Goal: Information Seeking & Learning: Learn about a topic

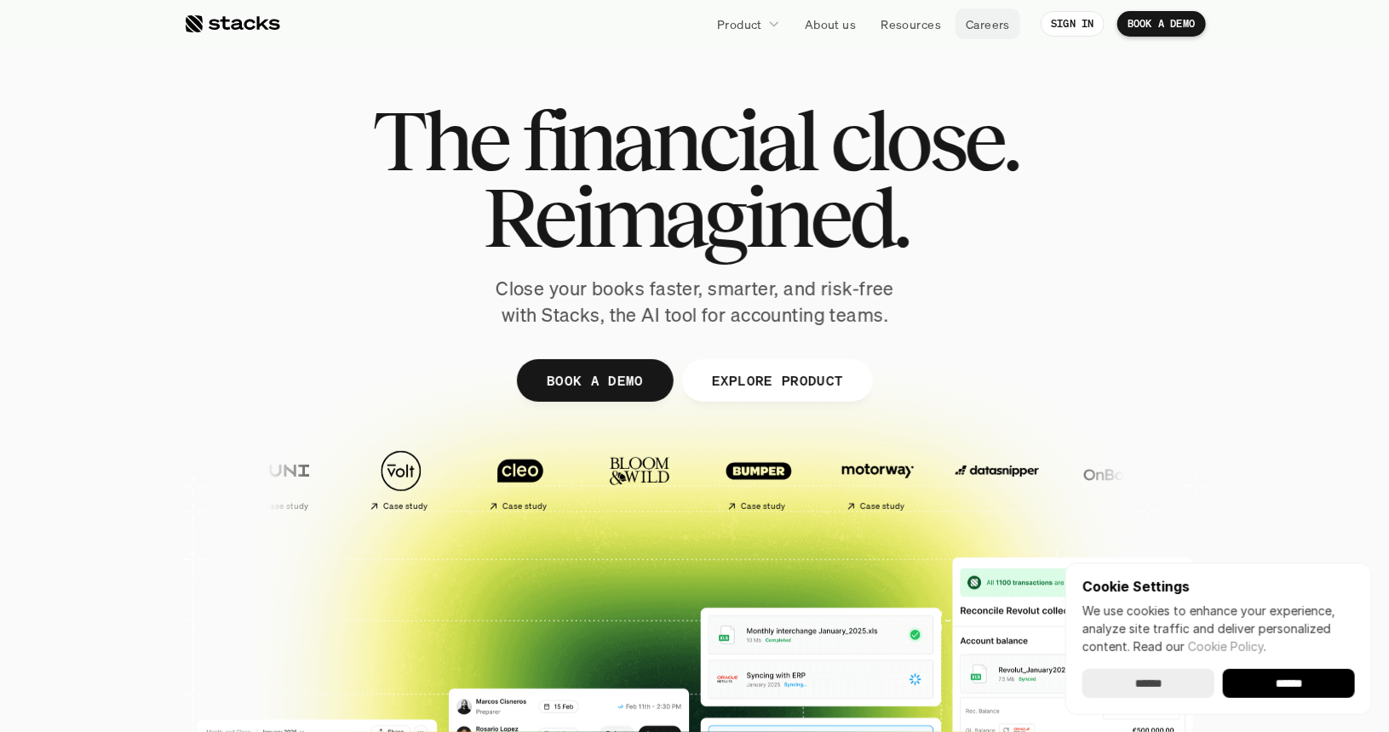
click at [982, 27] on p "Careers" at bounding box center [988, 24] width 44 height 18
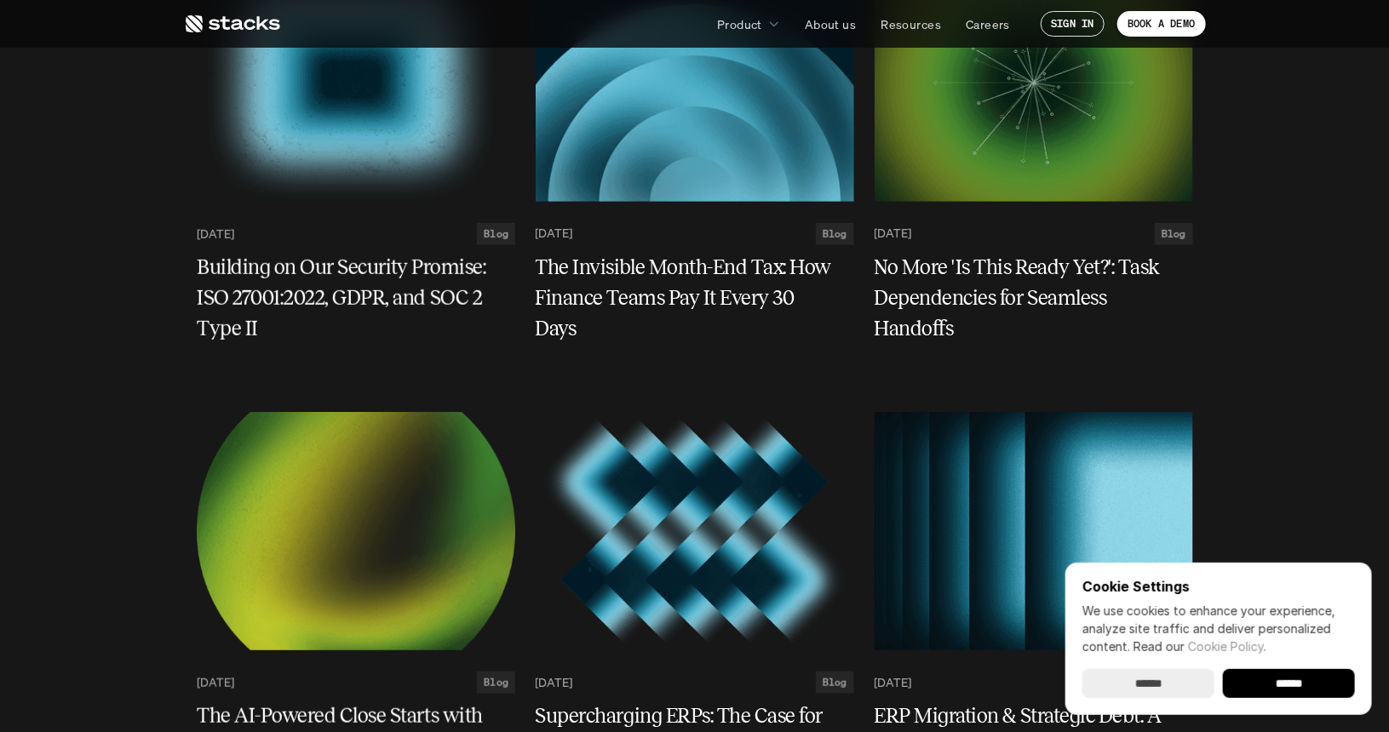
scroll to position [153, 0]
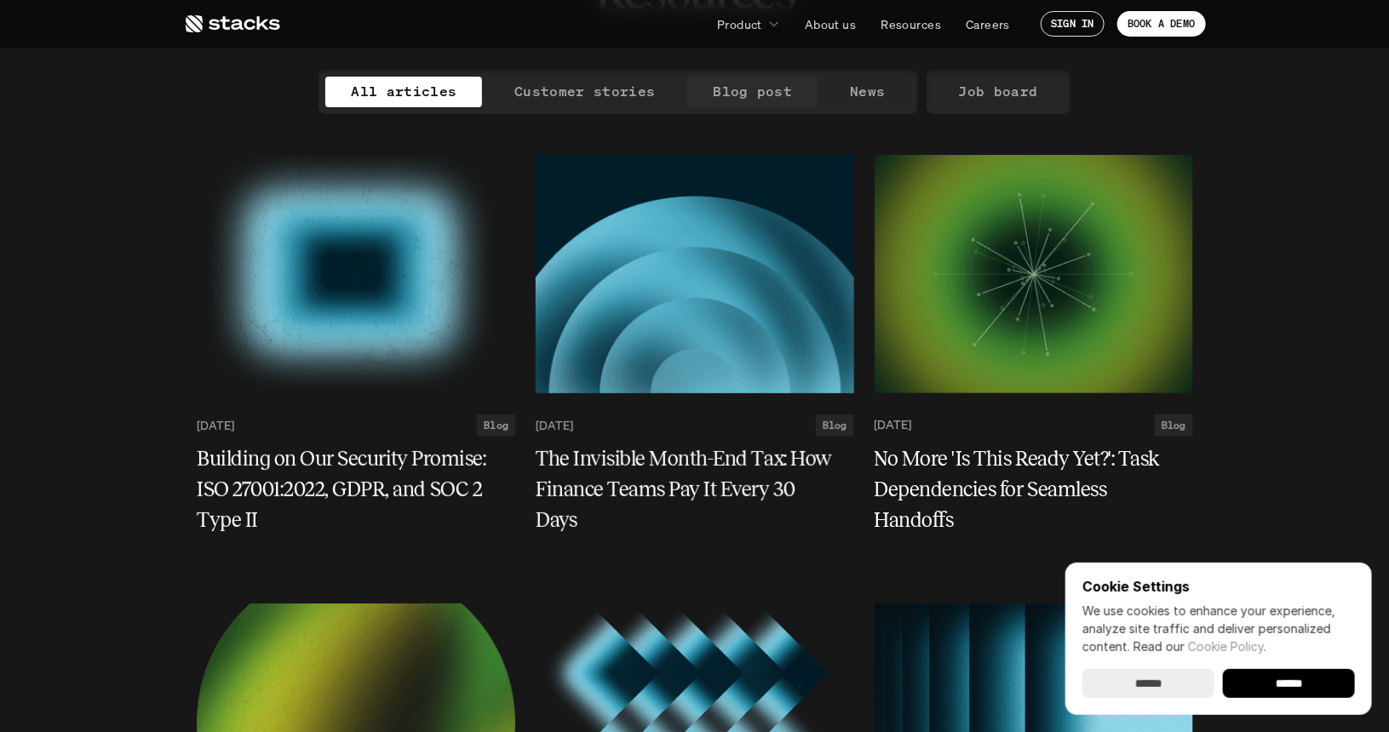
click at [775, 95] on p "Blog post" at bounding box center [752, 91] width 79 height 25
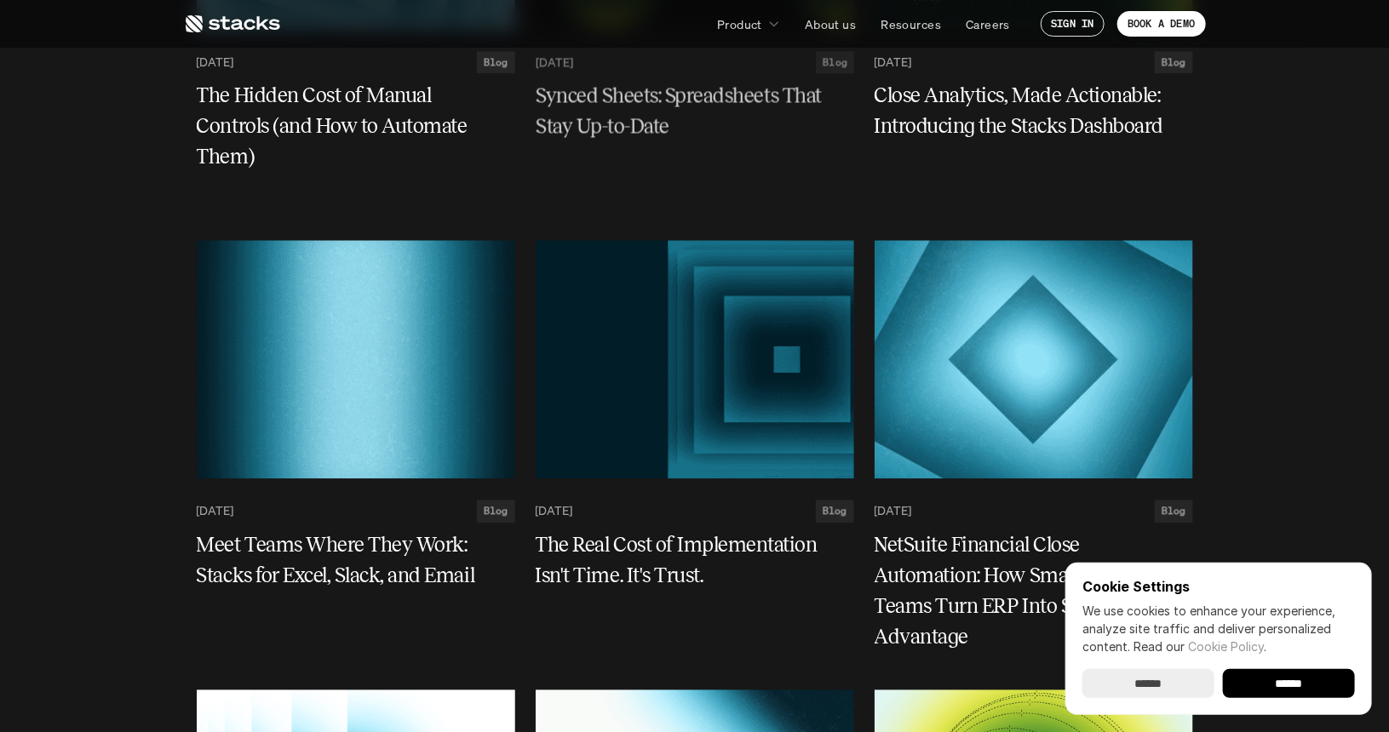
scroll to position [1862, 0]
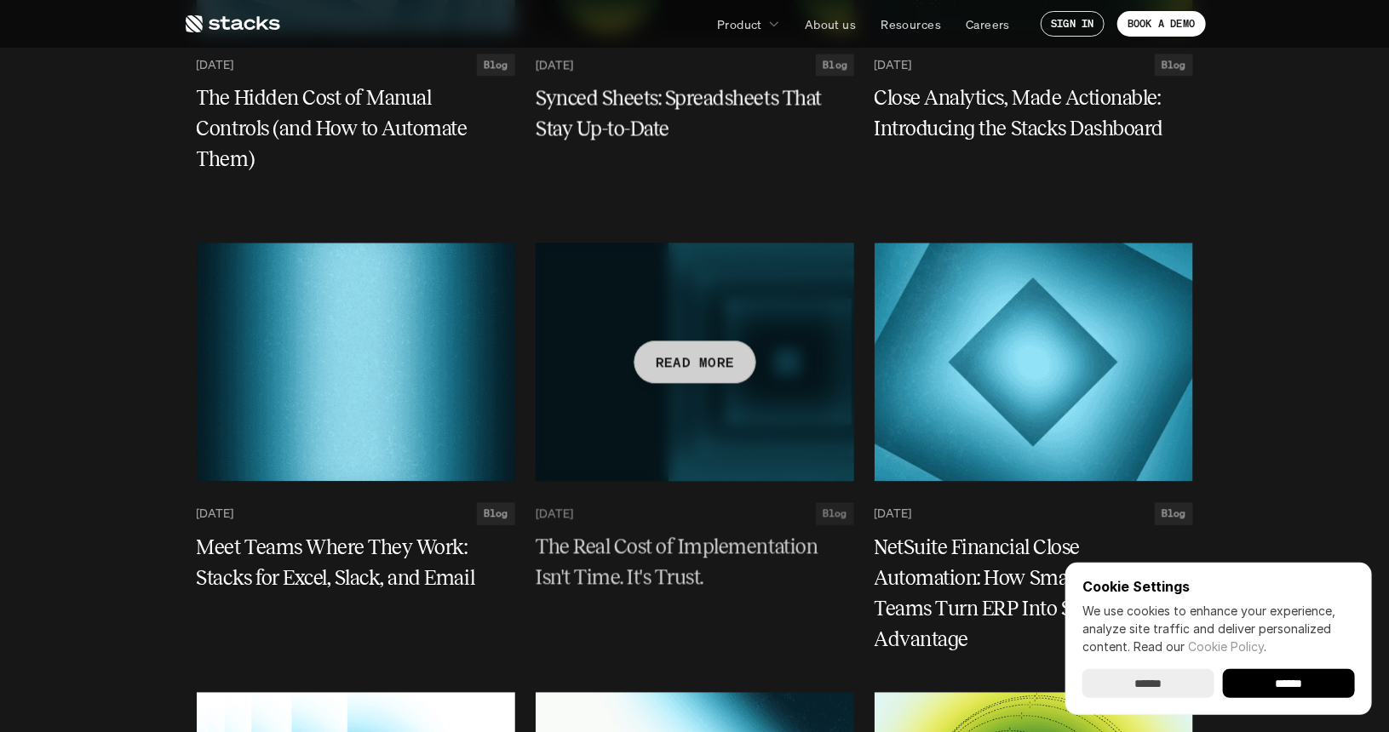
drag, startPoint x: 600, startPoint y: 117, endPoint x: 564, endPoint y: 246, distance: 134.5
click at [564, 246] on div at bounding box center [695, 362] width 319 height 238
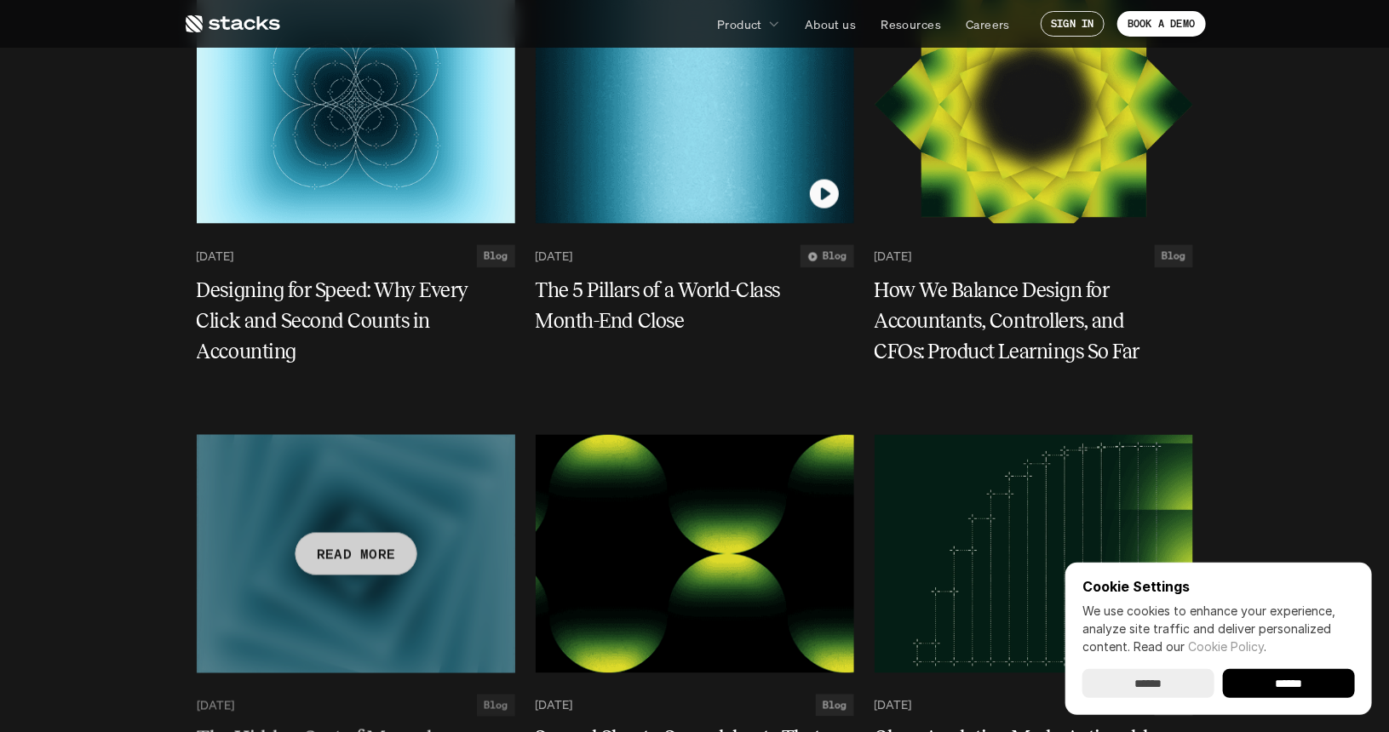
scroll to position [1041, 0]
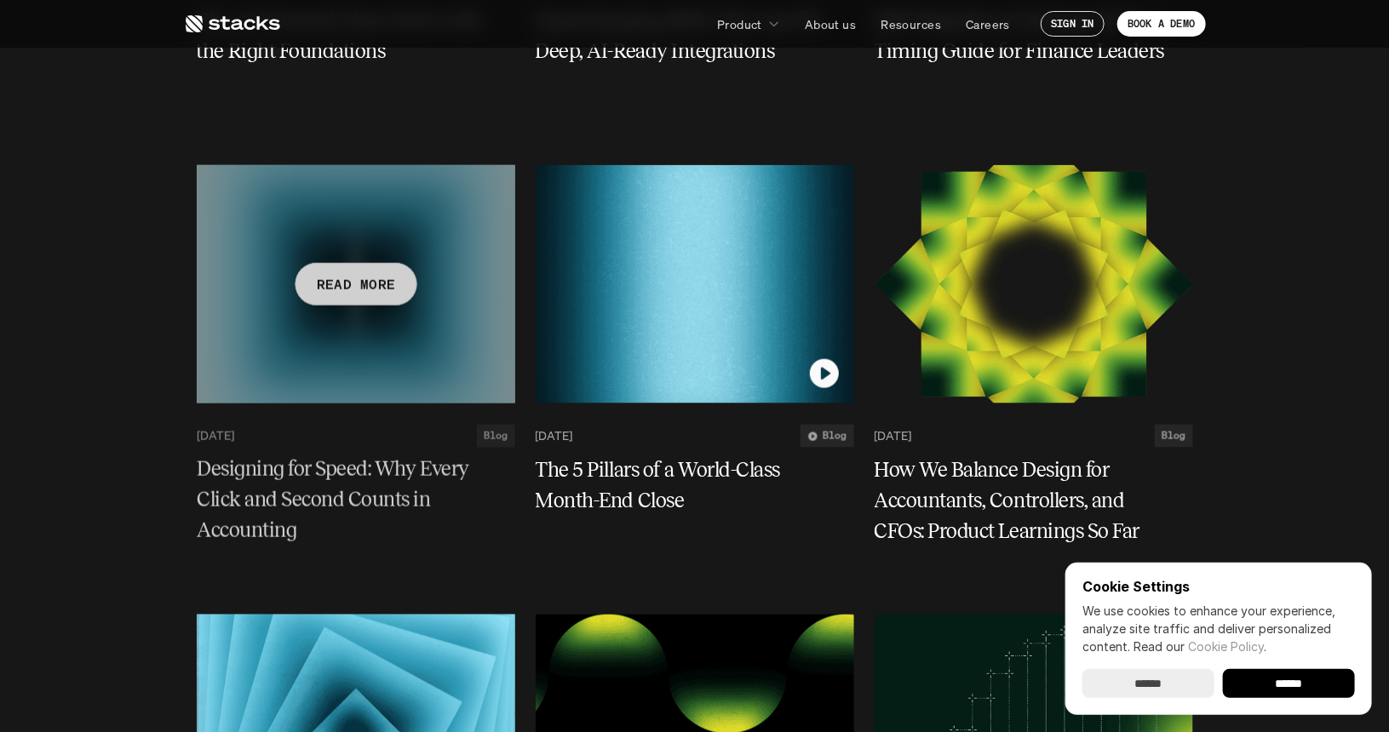
click at [406, 264] on div at bounding box center [356, 284] width 319 height 238
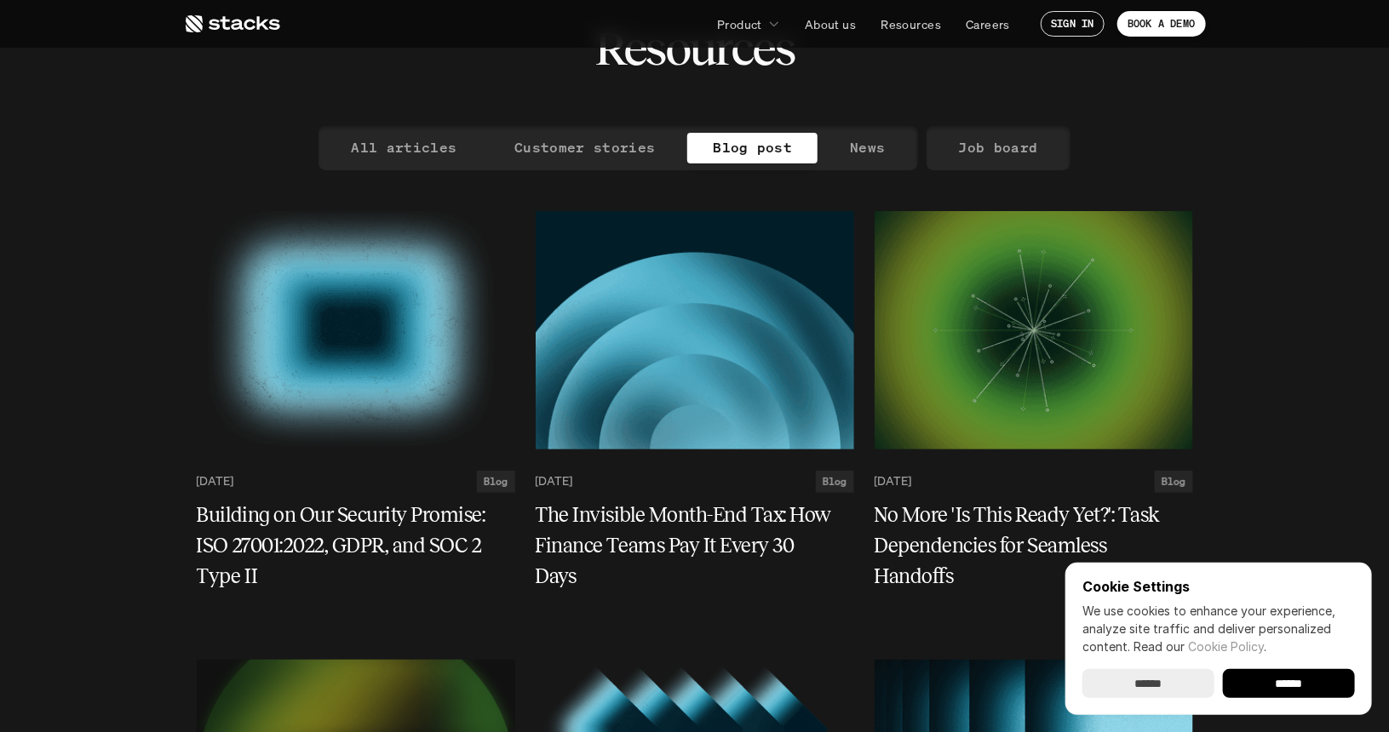
scroll to position [58, 0]
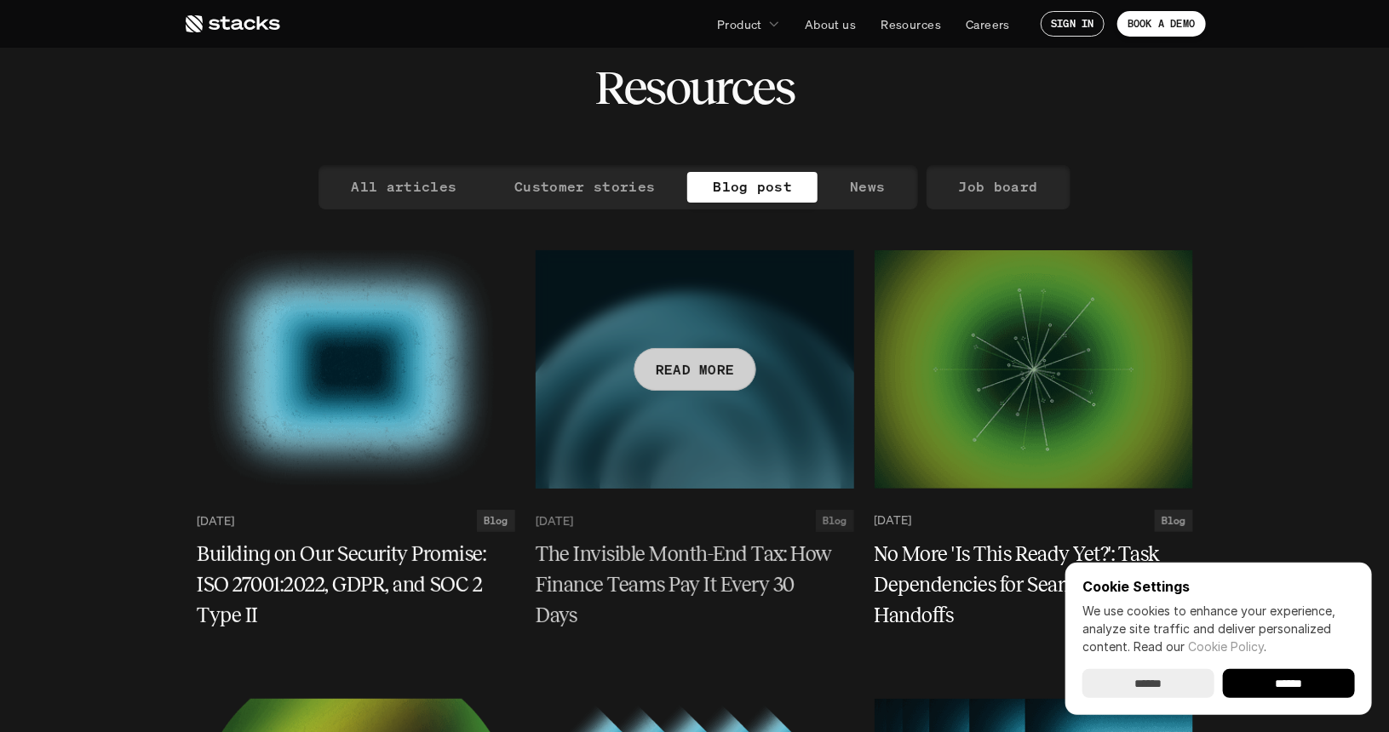
click at [659, 328] on div at bounding box center [695, 369] width 319 height 238
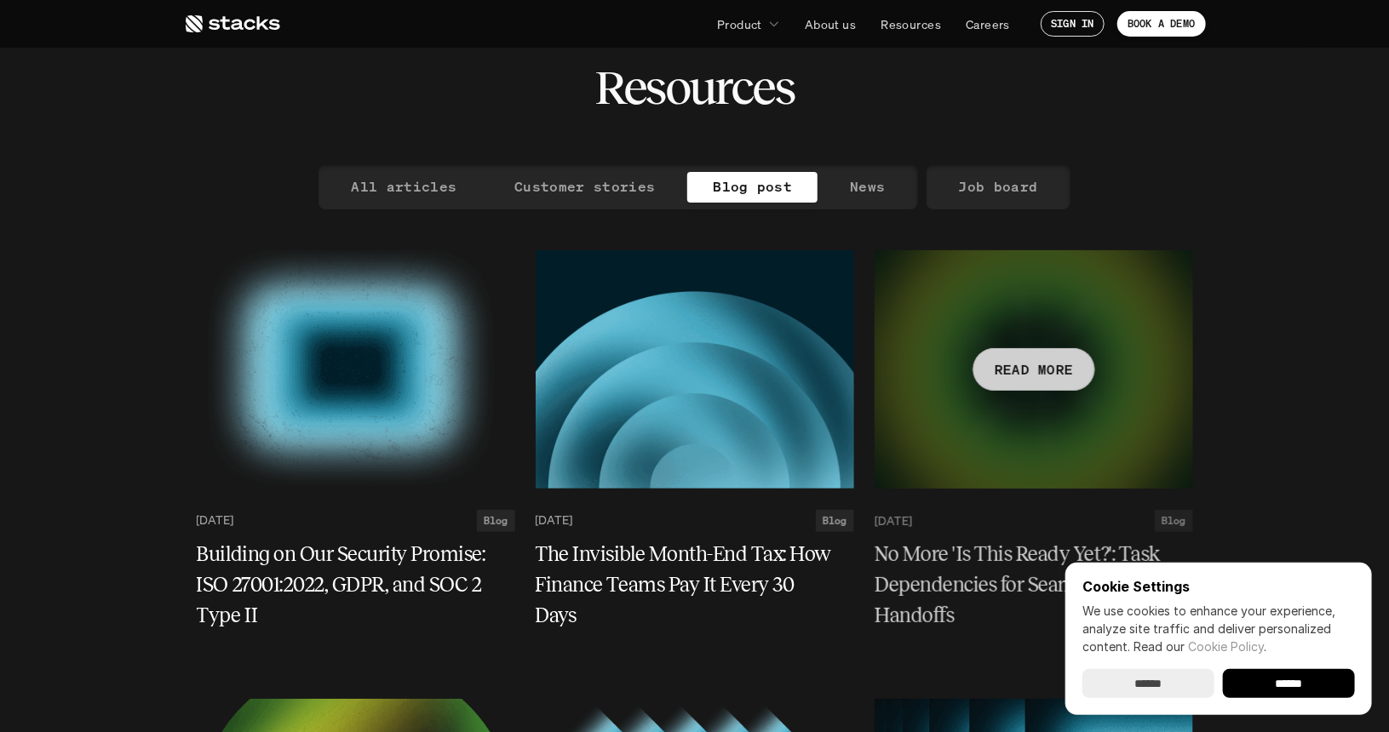
click at [952, 376] on div at bounding box center [1034, 369] width 319 height 238
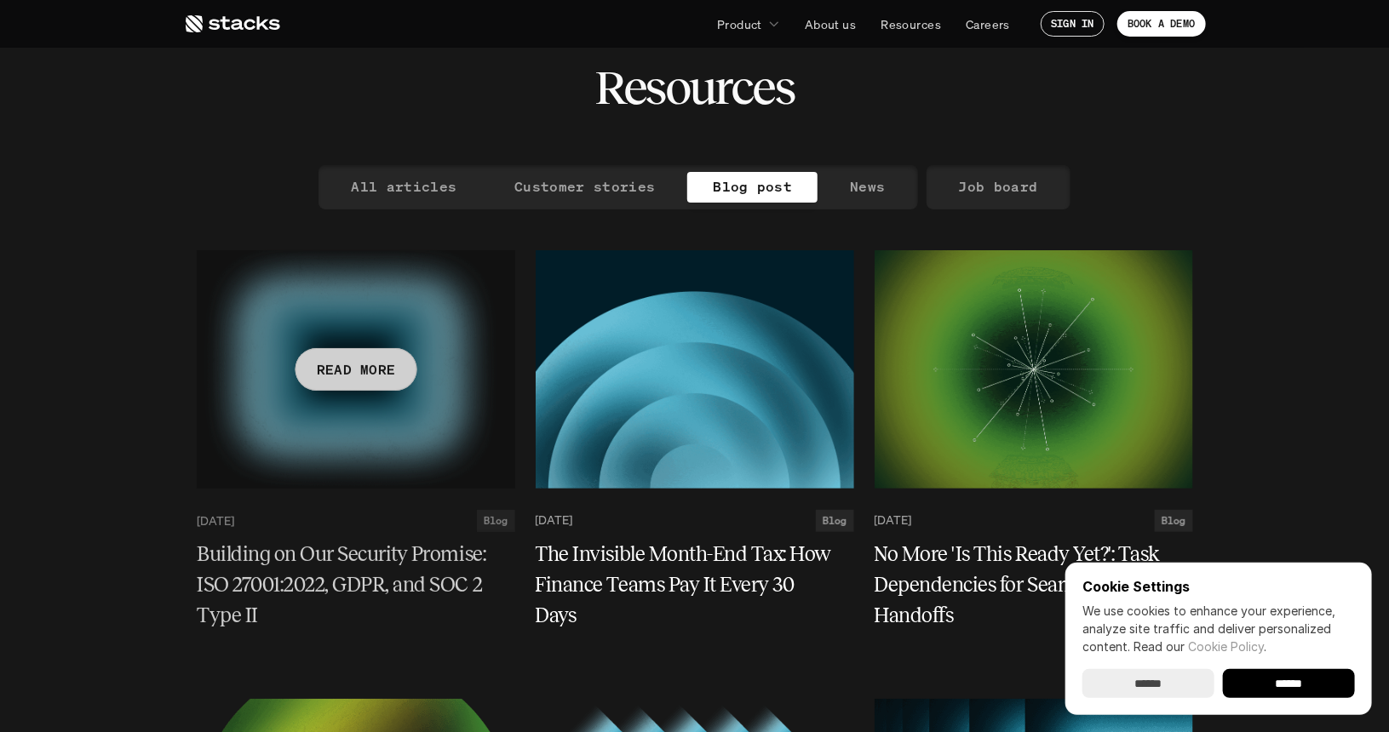
click at [295, 353] on div at bounding box center [356, 369] width 319 height 238
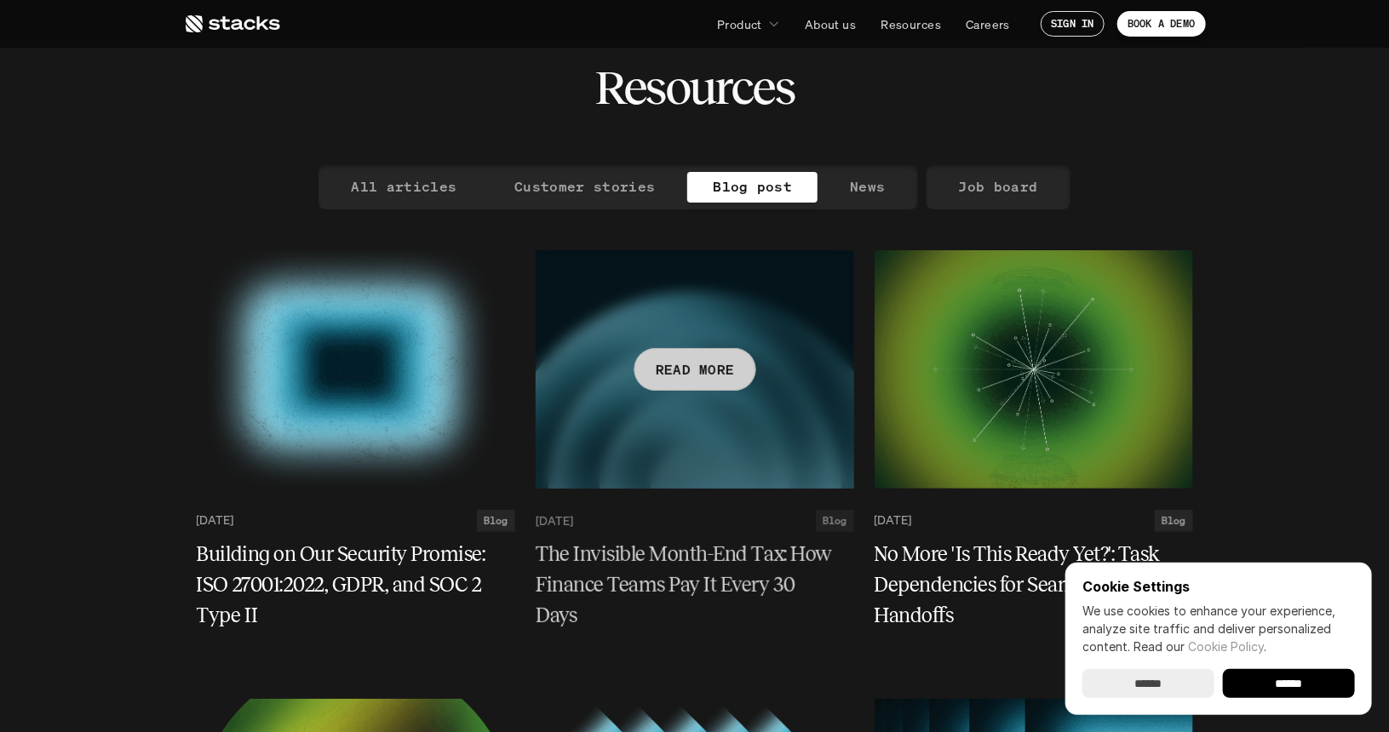
drag, startPoint x: 703, startPoint y: 307, endPoint x: 760, endPoint y: 312, distance: 57.3
click at [760, 312] on div at bounding box center [695, 369] width 319 height 238
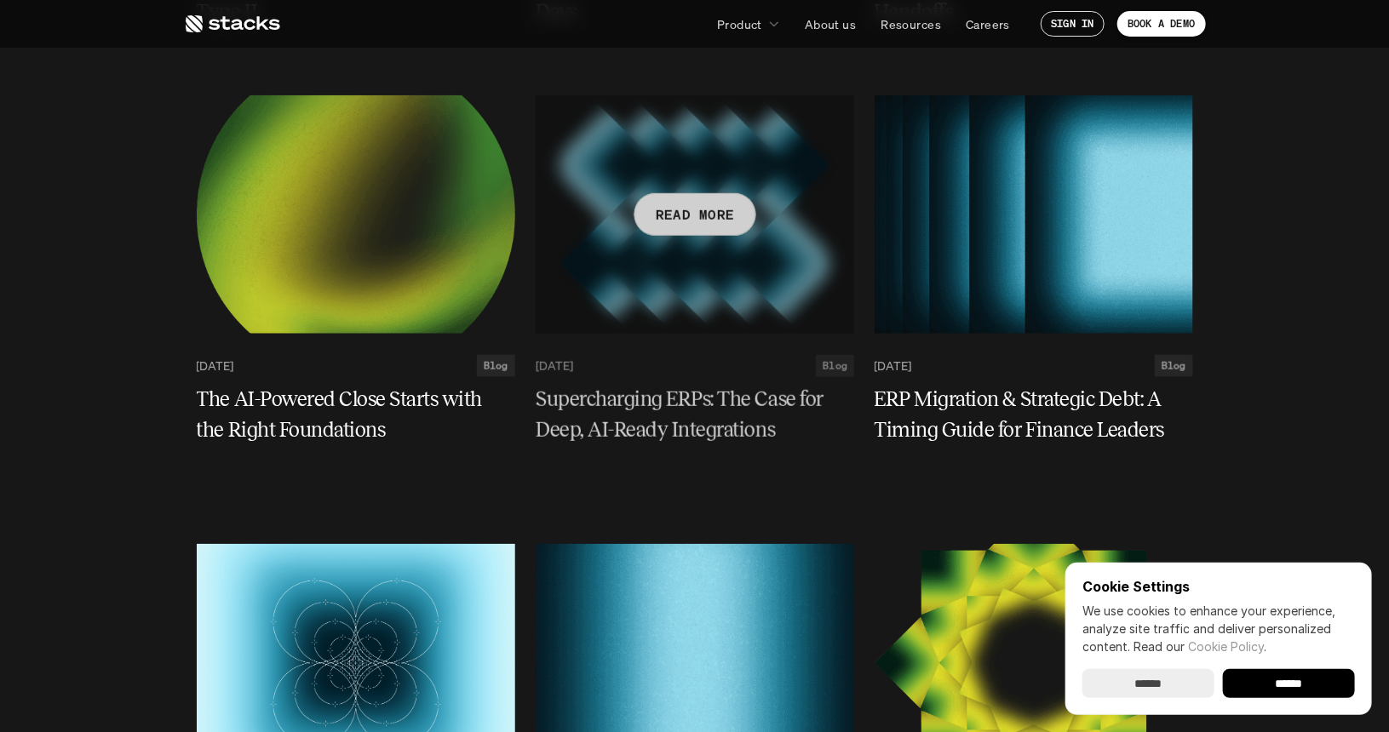
click at [601, 241] on div at bounding box center [695, 214] width 319 height 238
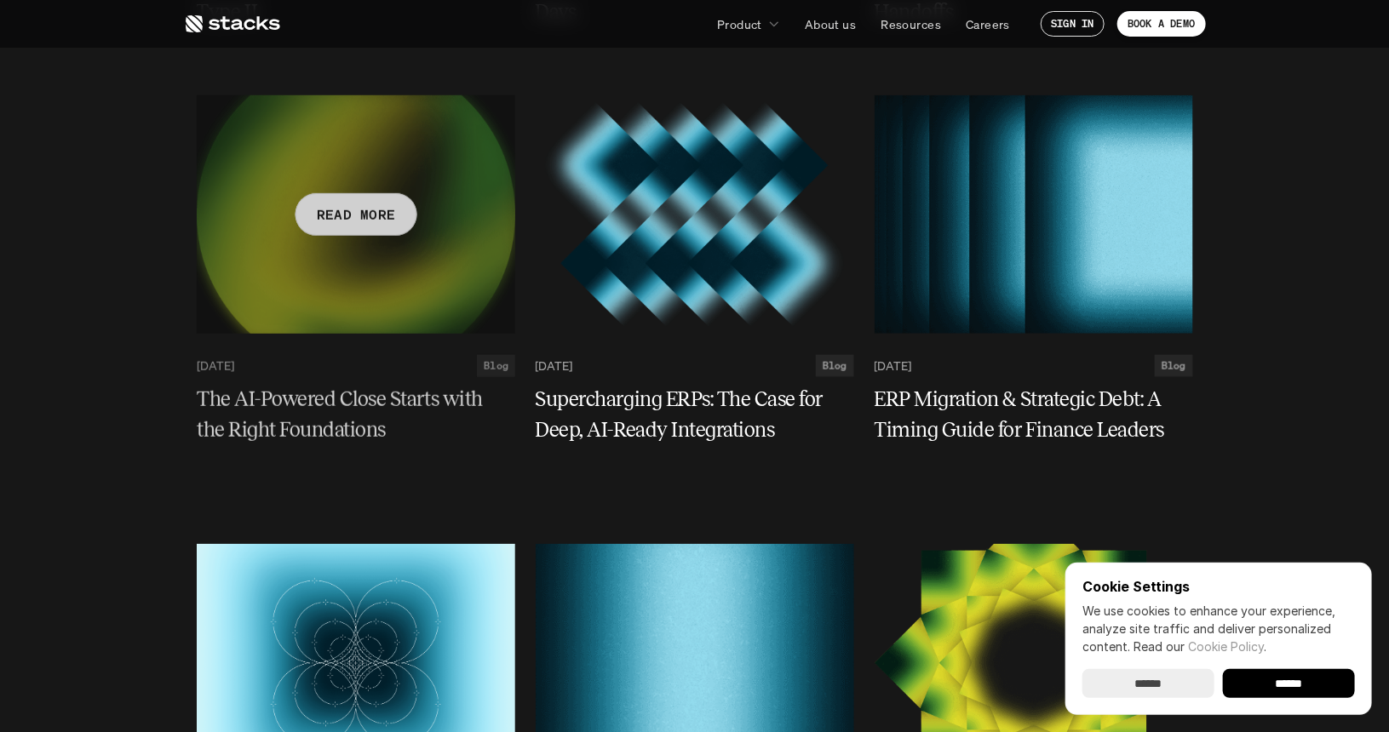
click at [238, 279] on div at bounding box center [356, 214] width 319 height 238
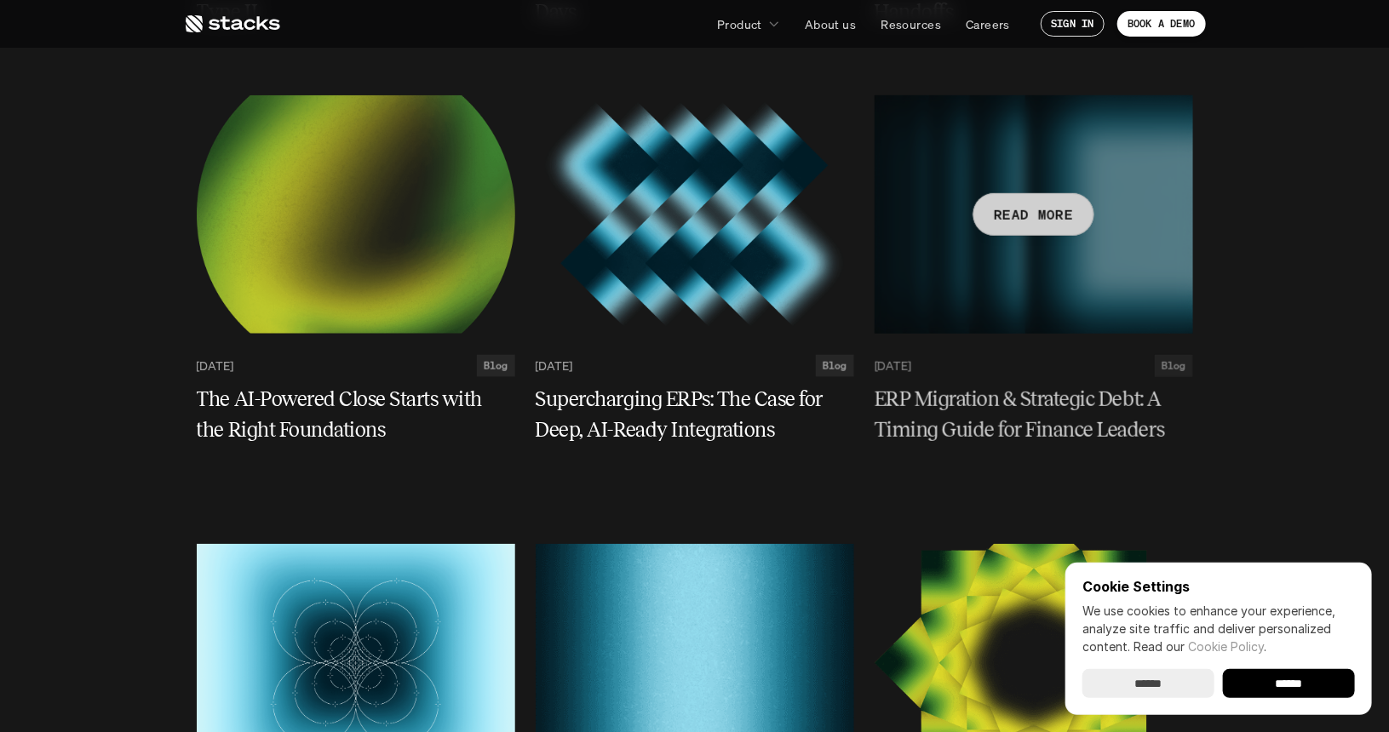
click at [1074, 267] on div at bounding box center [1034, 214] width 319 height 238
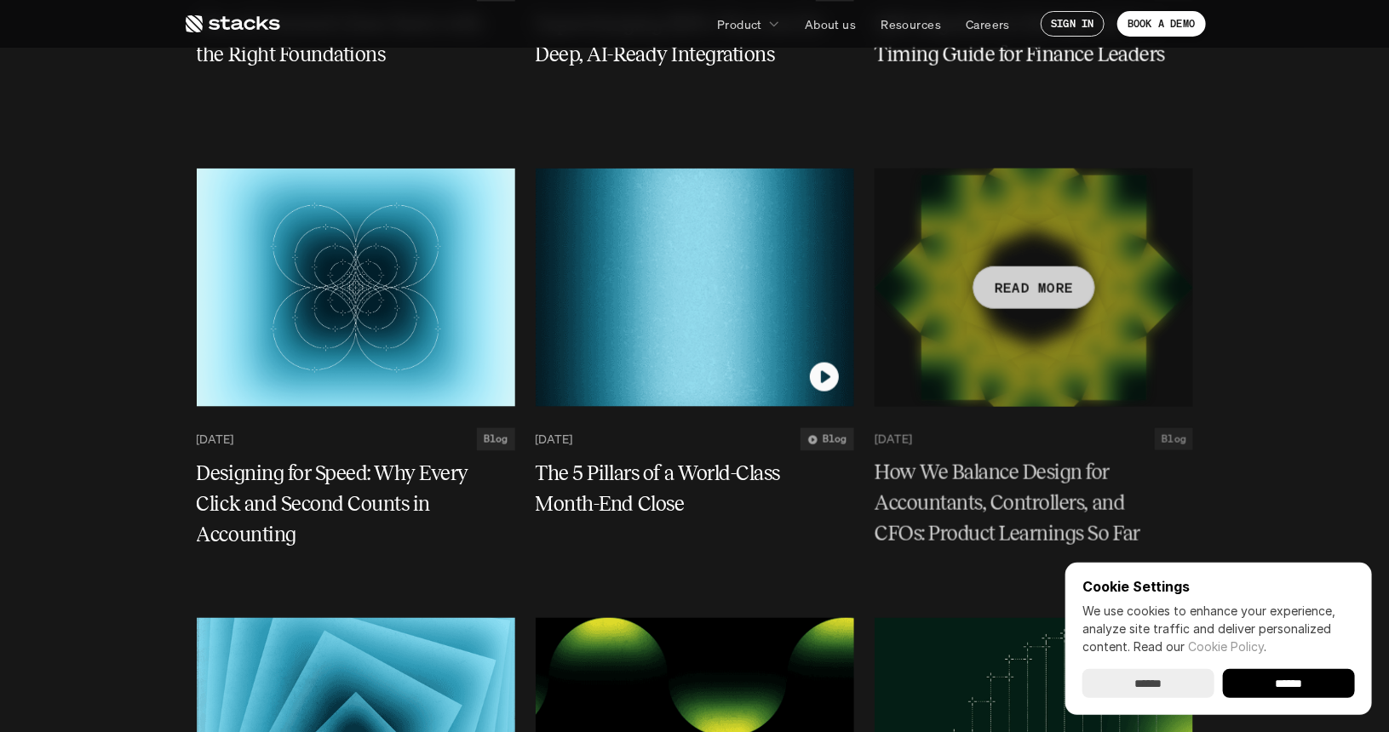
drag, startPoint x: 1015, startPoint y: 277, endPoint x: 998, endPoint y: 277, distance: 17.0
click at [998, 277] on p "READ MORE" at bounding box center [1033, 288] width 79 height 25
